Goal: Information Seeking & Learning: Learn about a topic

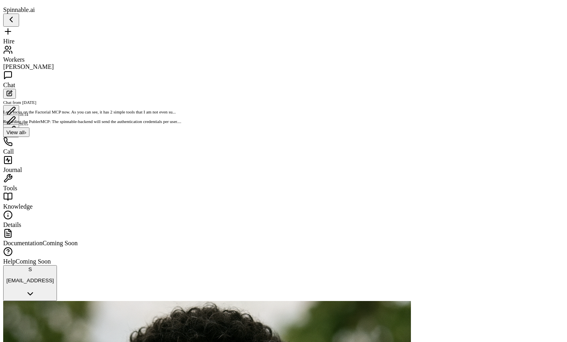
click at [51, 60] on div "Workers" at bounding box center [283, 54] width 561 height 18
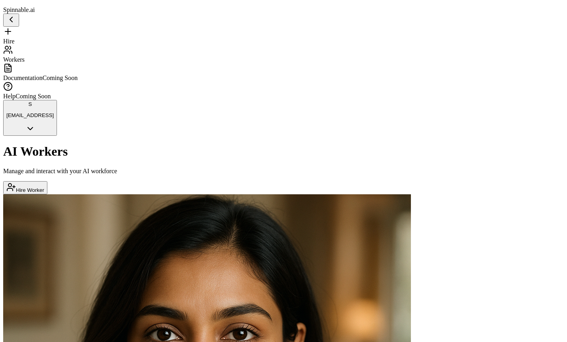
click at [41, 34] on div "Hire" at bounding box center [283, 36] width 561 height 18
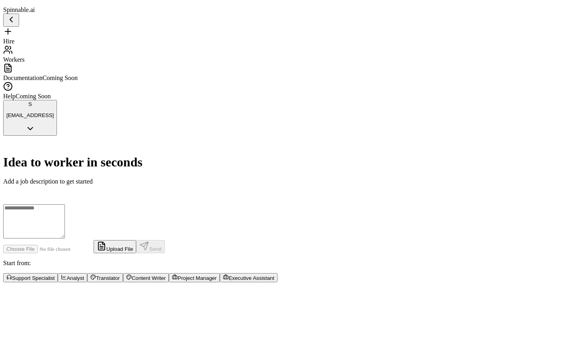
click at [65, 204] on textarea at bounding box center [34, 221] width 62 height 34
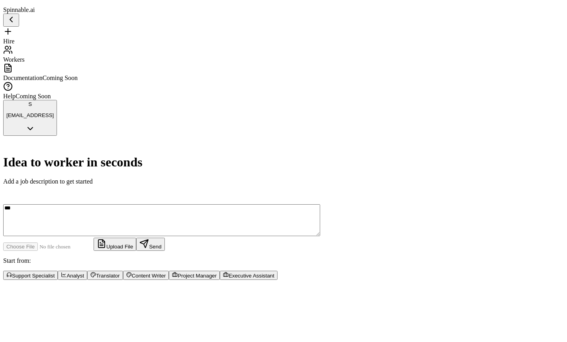
type textarea "****"
click at [39, 49] on div "Workers" at bounding box center [283, 54] width 561 height 18
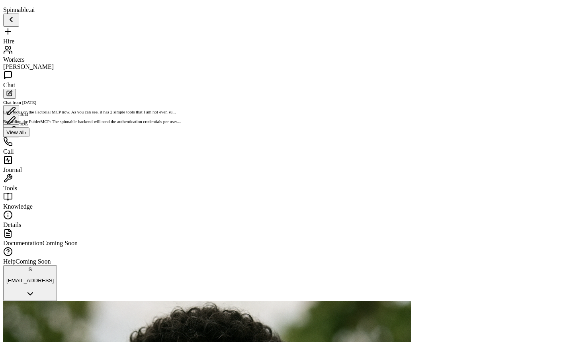
click at [31, 172] on div "Journal" at bounding box center [283, 164] width 561 height 18
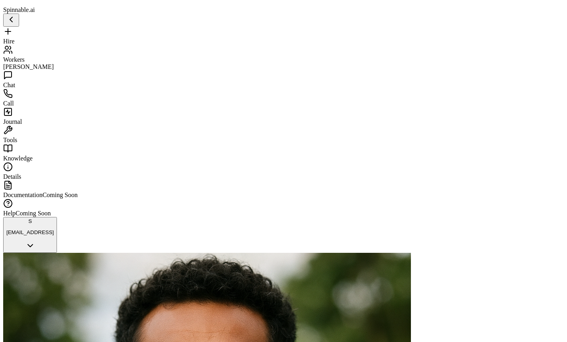
click at [25, 56] on span "Workers" at bounding box center [14, 59] width 22 height 7
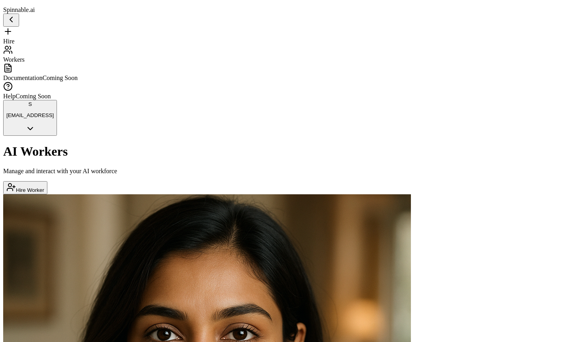
click at [391, 144] on div "AI Workers Manage and interact with your AI workforce Hire Worker" at bounding box center [283, 169] width 561 height 50
click at [228, 144] on div "AI Workers Manage and interact with your AI workforce Hire Worker" at bounding box center [283, 169] width 561 height 50
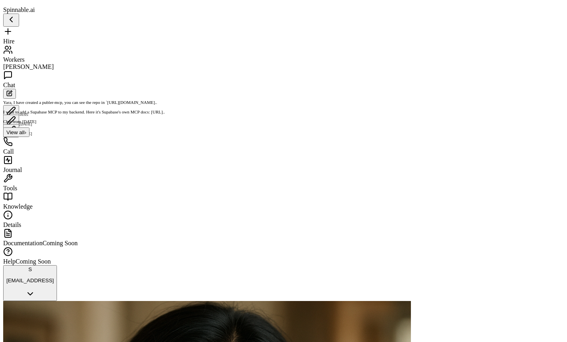
click at [40, 151] on div "Call" at bounding box center [283, 146] width 561 height 18
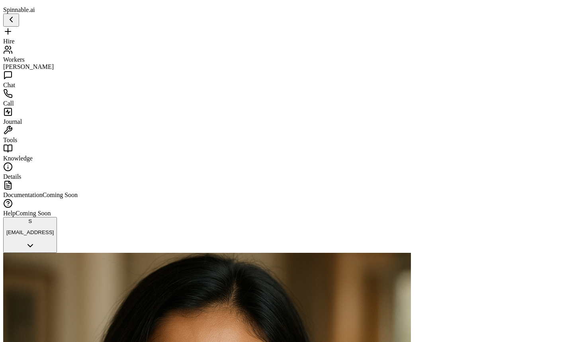
click at [50, 137] on div "Tools" at bounding box center [283, 135] width 561 height 18
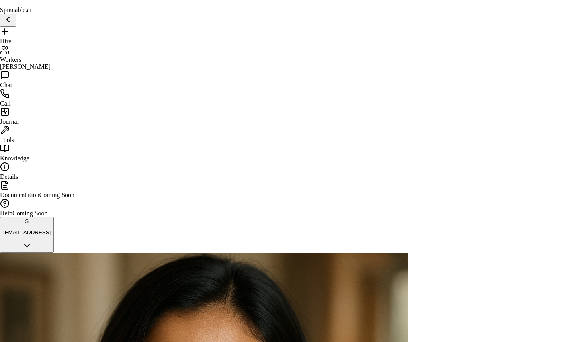
scroll to position [841, 0]
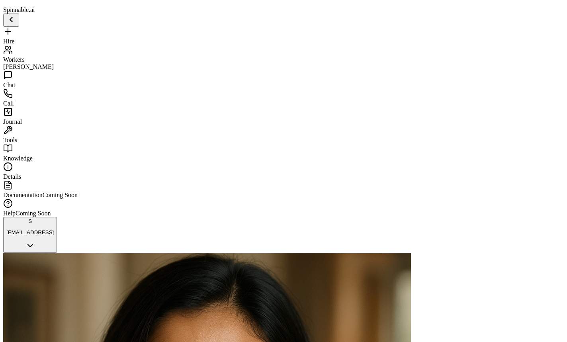
click at [25, 56] on span "Workers" at bounding box center [14, 59] width 22 height 7
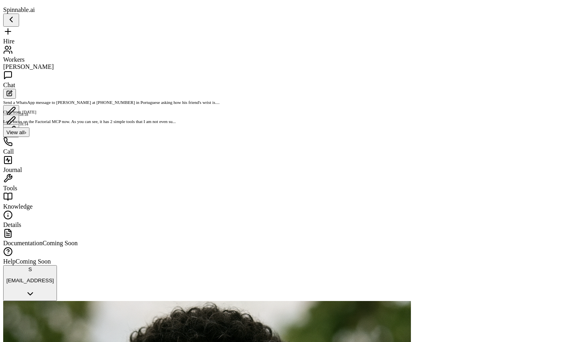
click at [30, 204] on span "Knowledge" at bounding box center [17, 206] width 29 height 7
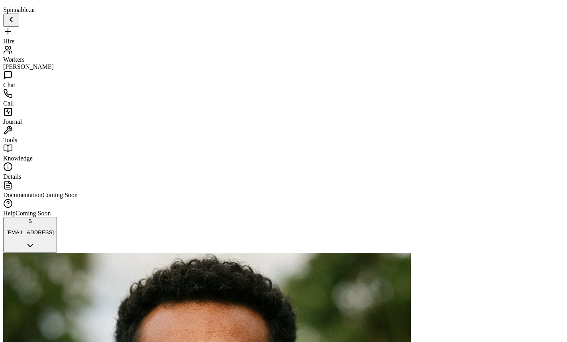
scroll to position [135, 0]
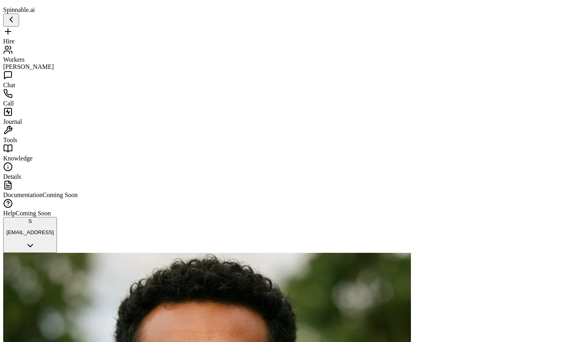
scroll to position [188, 0]
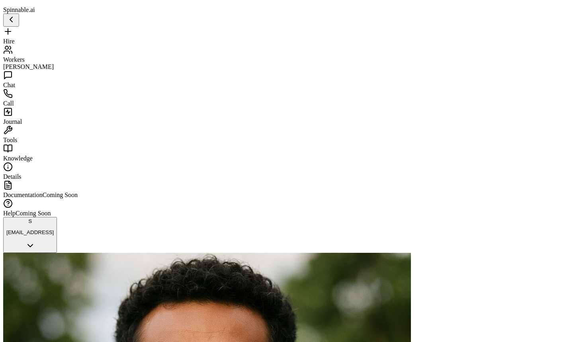
drag, startPoint x: 482, startPoint y: 76, endPoint x: 494, endPoint y: 81, distance: 12.4
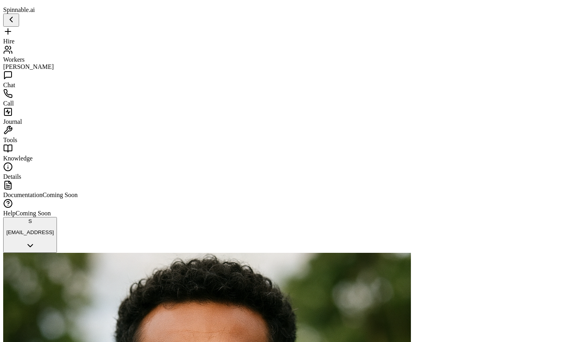
drag, startPoint x: 323, startPoint y: 77, endPoint x: 345, endPoint y: 83, distance: 22.7
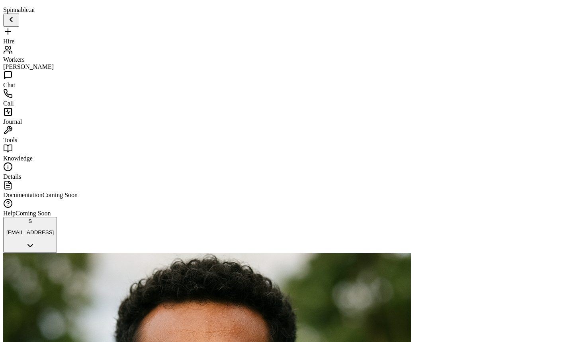
click at [25, 57] on span "Workers" at bounding box center [14, 59] width 22 height 7
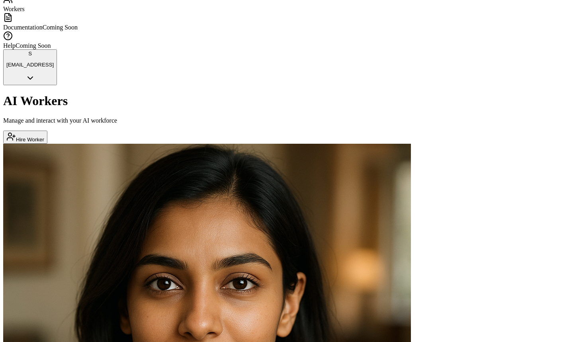
scroll to position [66, 0]
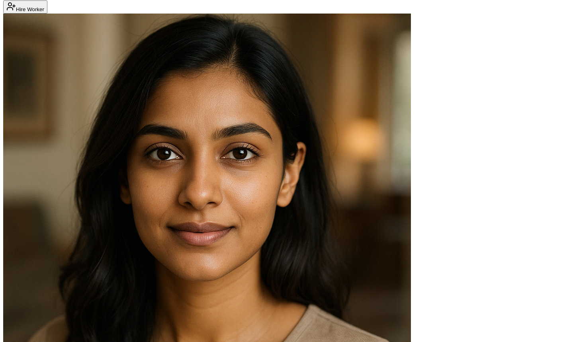
scroll to position [190, 0]
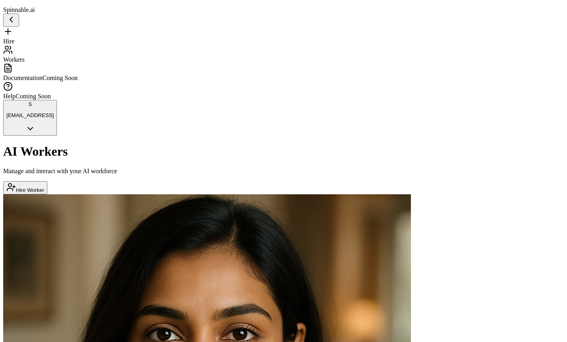
click at [65, 63] on div "Hire Workers" at bounding box center [283, 45] width 561 height 37
click at [298, 144] on div "AI Workers Manage and interact with your AI workforce Hire Worker" at bounding box center [283, 169] width 561 height 50
